Goal: Information Seeking & Learning: Check status

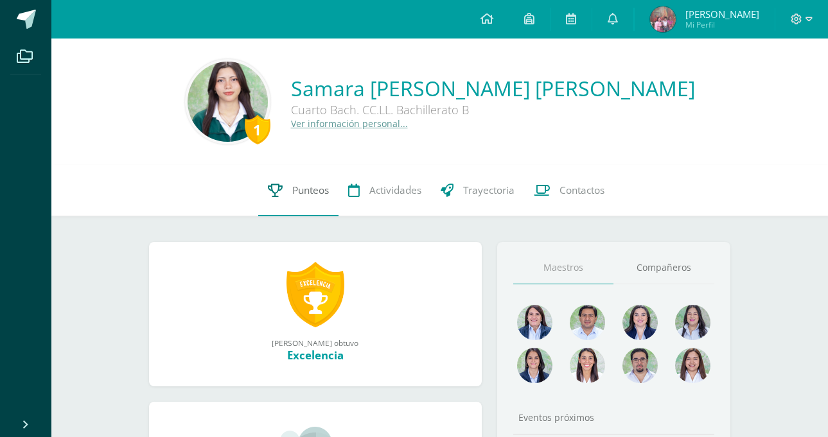
click at [279, 181] on link "Punteos" at bounding box center [298, 190] width 80 height 51
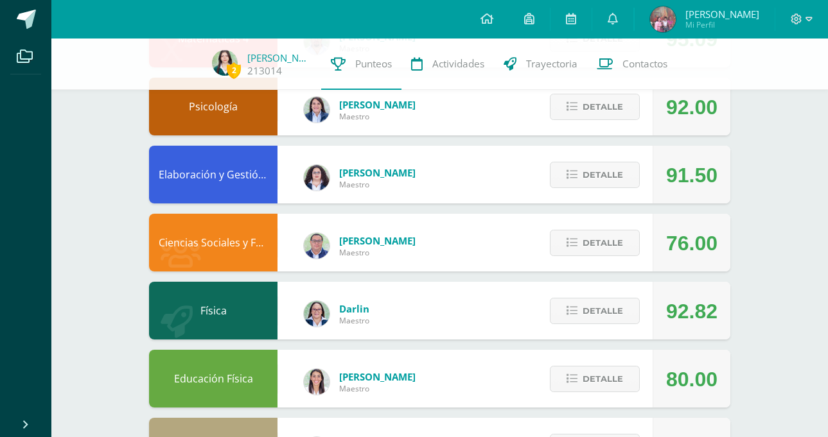
scroll to position [597, 0]
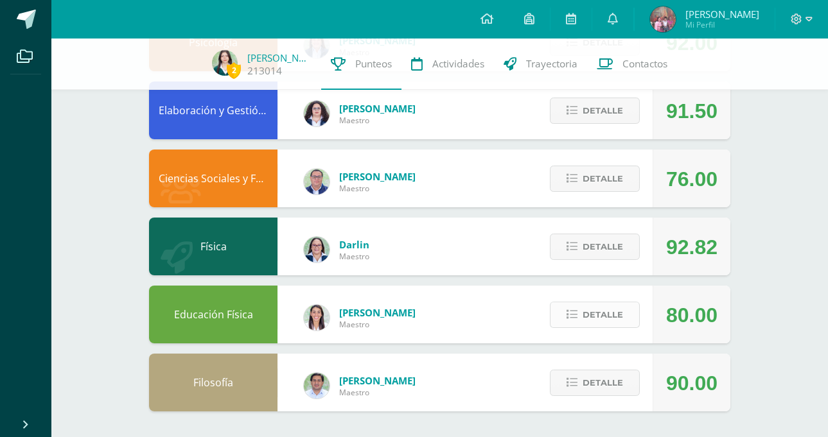
click at [581, 310] on button "Detalle" at bounding box center [595, 315] width 90 height 26
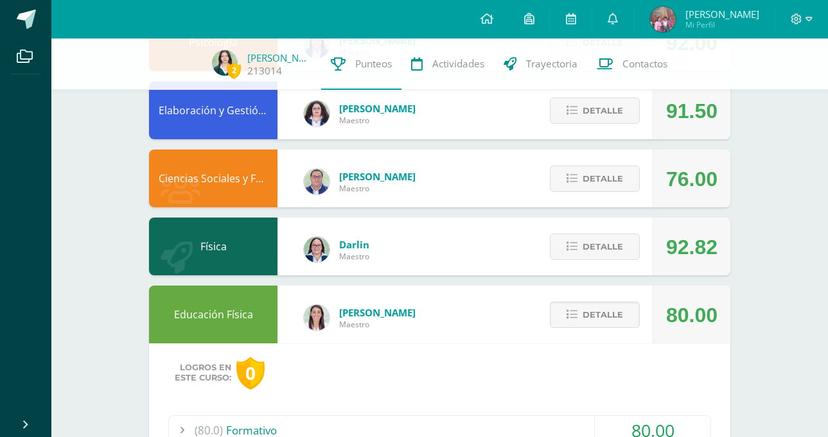
click at [342, 424] on div "(80.0) Formativo" at bounding box center [439, 430] width 541 height 29
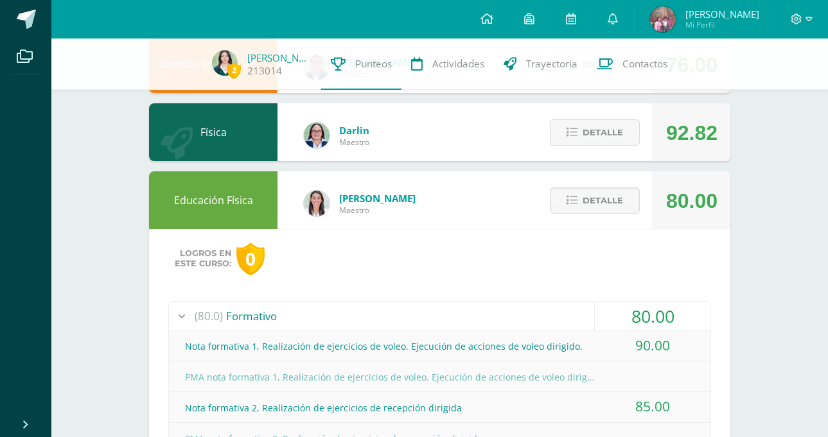
scroll to position [687, 0]
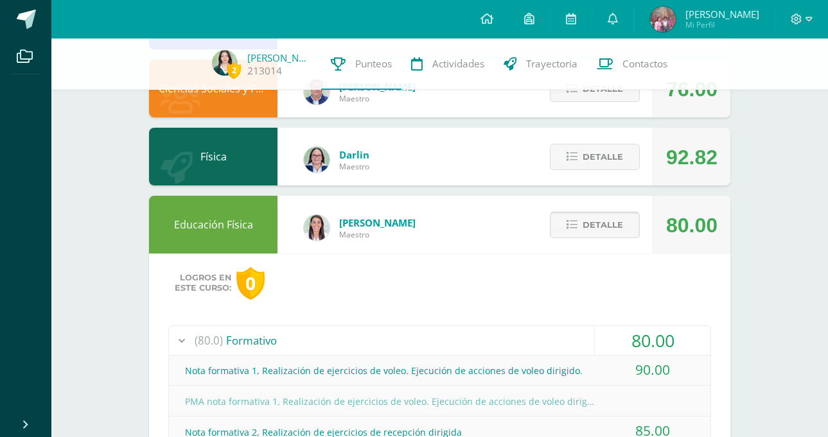
click at [563, 225] on button "Detalle" at bounding box center [595, 225] width 90 height 26
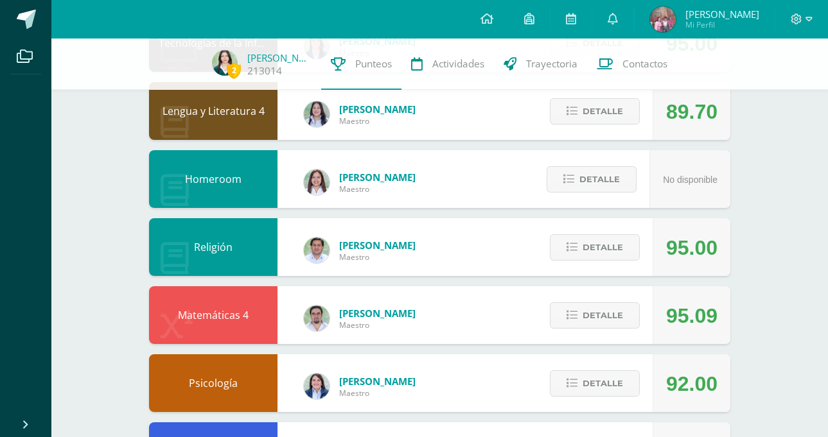
scroll to position [251, 0]
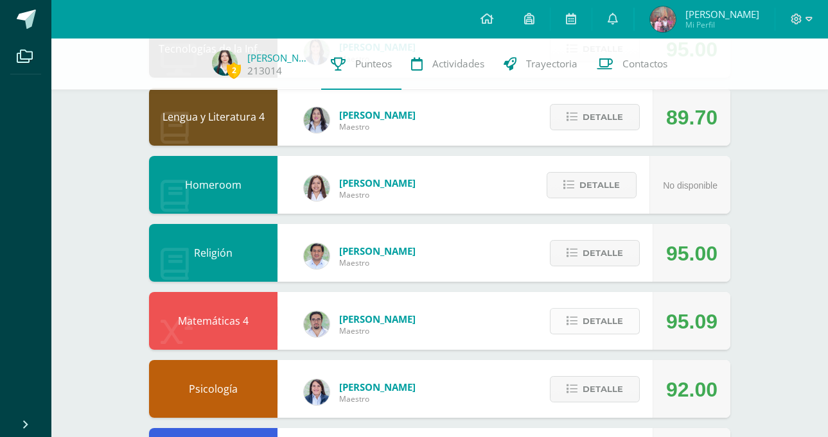
click at [613, 313] on span "Detalle" at bounding box center [603, 322] width 40 height 24
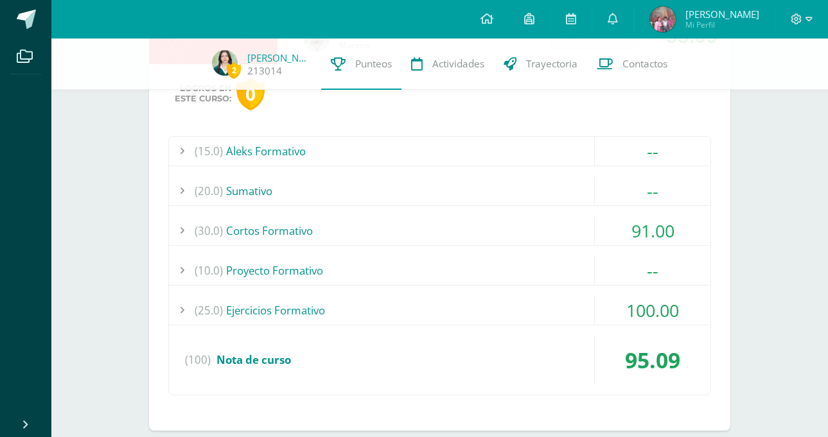
scroll to position [554, 0]
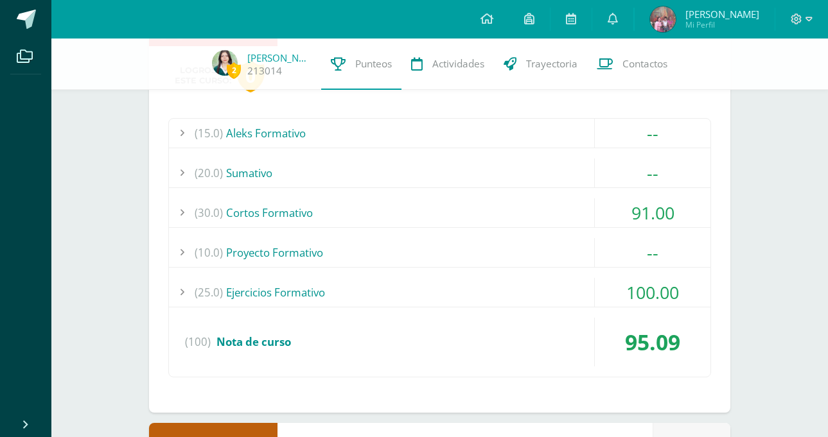
click at [423, 205] on div "(30.0) Cortos Formativo" at bounding box center [439, 212] width 541 height 29
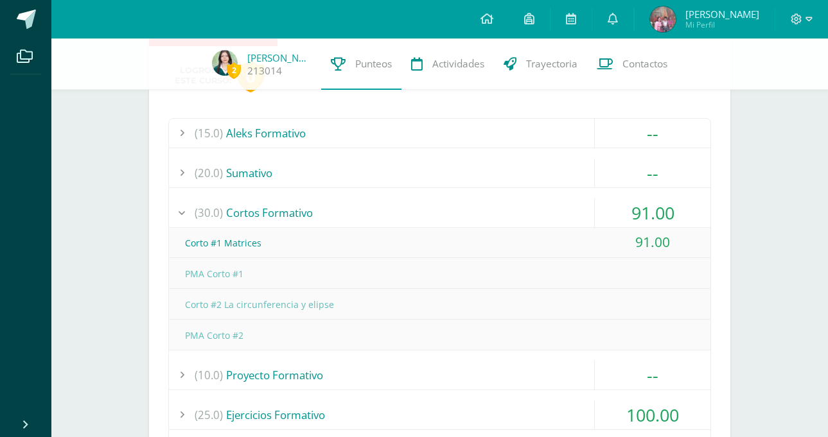
click at [423, 205] on div "(30.0) Cortos Formativo" at bounding box center [439, 212] width 541 height 29
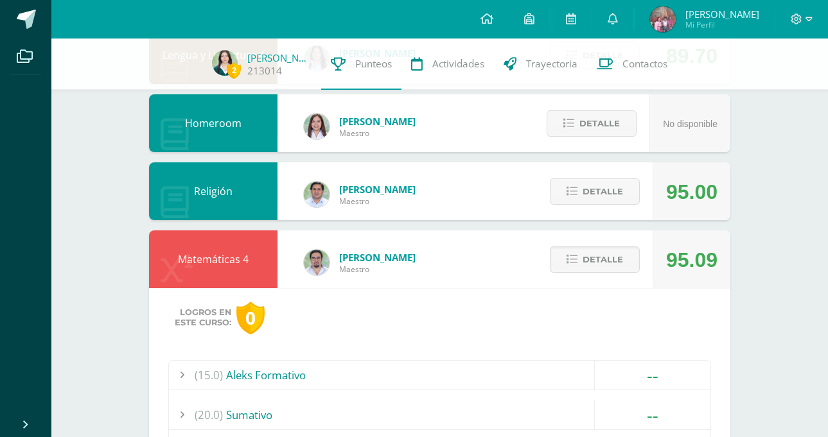
scroll to position [310, 0]
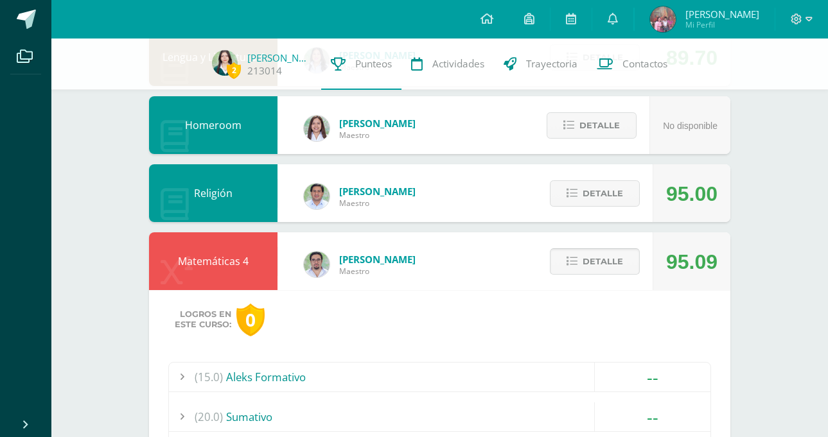
click at [609, 272] on span "Detalle" at bounding box center [603, 262] width 40 height 24
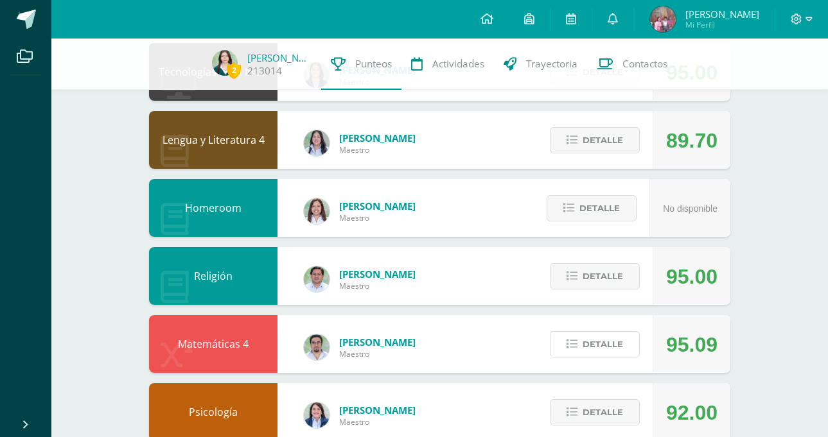
scroll to position [0, 0]
